Goal: Browse casually: Explore the website without a specific task or goal

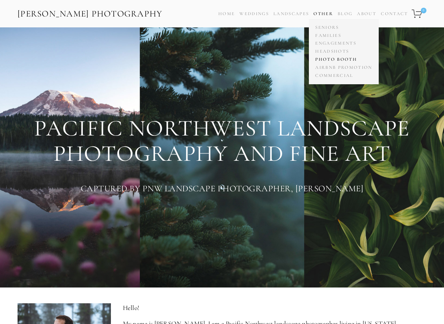
click at [323, 62] on link "Photo Booth" at bounding box center [343, 59] width 60 height 8
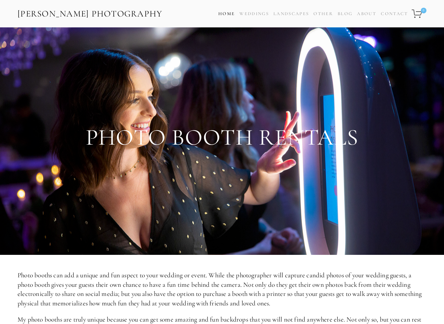
click at [227, 14] on link "Home" at bounding box center [226, 14] width 16 height 10
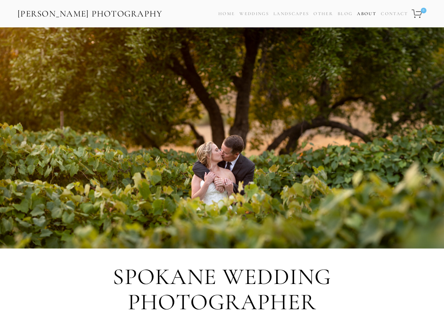
click at [362, 13] on link "About" at bounding box center [366, 14] width 19 height 10
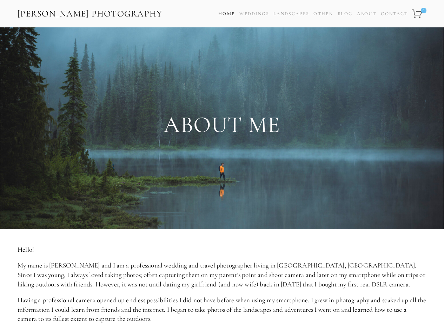
click at [224, 11] on link "Home" at bounding box center [226, 14] width 16 height 10
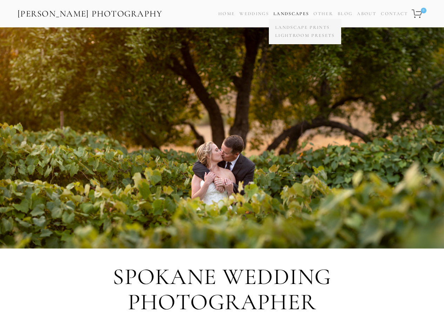
click at [284, 11] on link "Landscapes" at bounding box center [290, 14] width 35 height 6
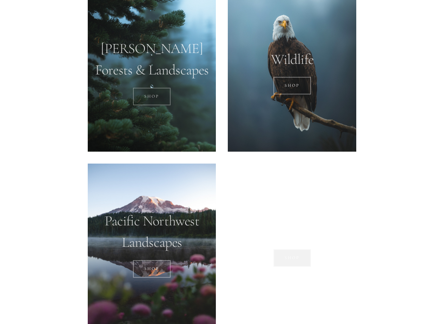
scroll to position [526, 0]
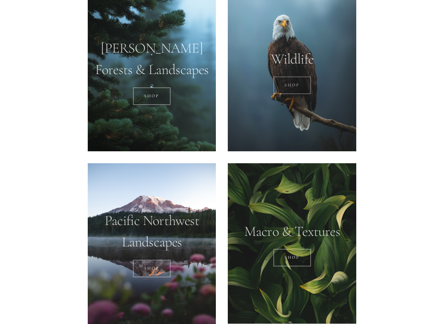
click at [288, 93] on link "SHOP" at bounding box center [292, 85] width 38 height 18
click at [153, 90] on link "SHOP" at bounding box center [152, 96] width 38 height 18
